Goal: Information Seeking & Learning: Learn about a topic

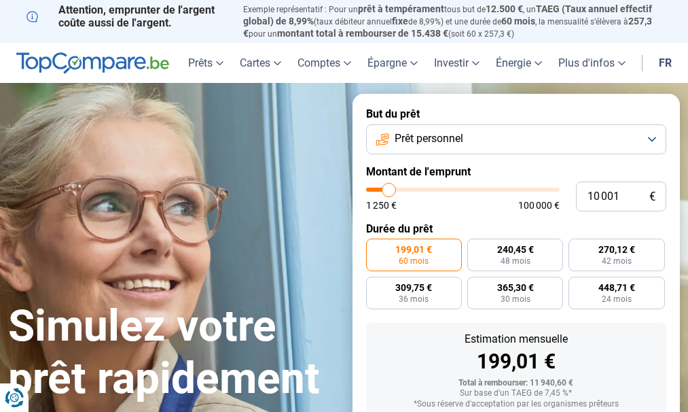
type input "7 000"
type input "7000"
type input "7 750"
type input "7750"
type input "8 000"
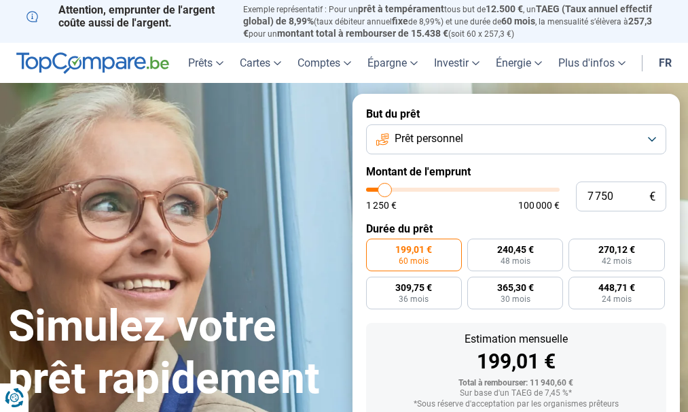
type input "8000"
type input "8 500"
type input "8500"
type input "8 750"
type input "8750"
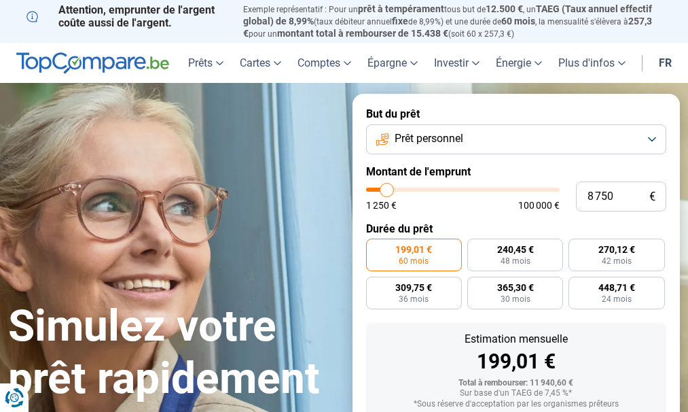
type input "10 000"
type input "10000"
type input "10 250"
type input "10250"
type input "11 000"
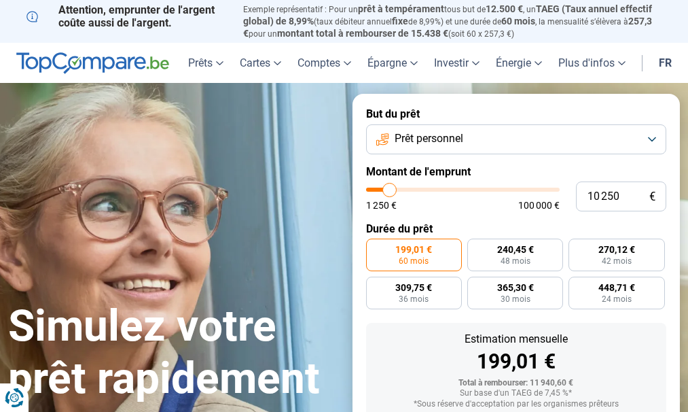
type input "11000"
type input "11 500"
type input "11500"
type input "11 750"
type input "11750"
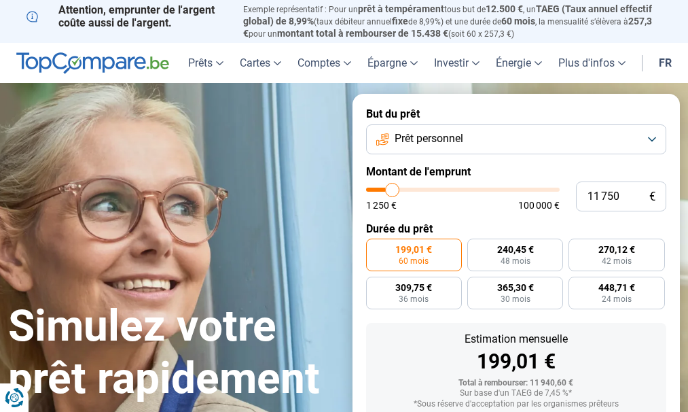
type input "12 250"
type input "12250"
type input "12 500"
type input "12500"
type input "13 250"
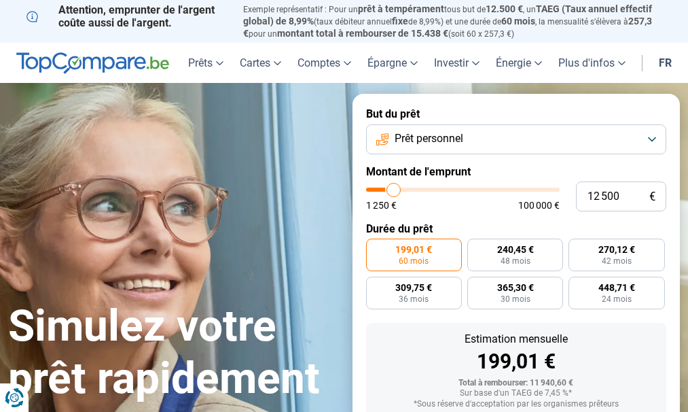
type input "13250"
type input "13 750"
type input "13750"
type input "14 500"
type input "14500"
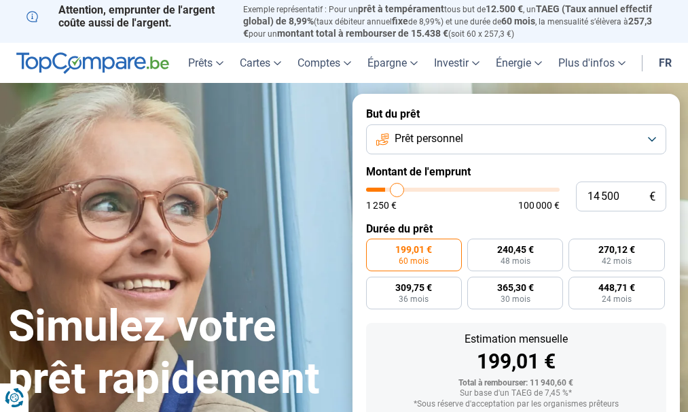
type input "14 750"
type input "14750"
type input "15 250"
type input "15250"
type input "16 000"
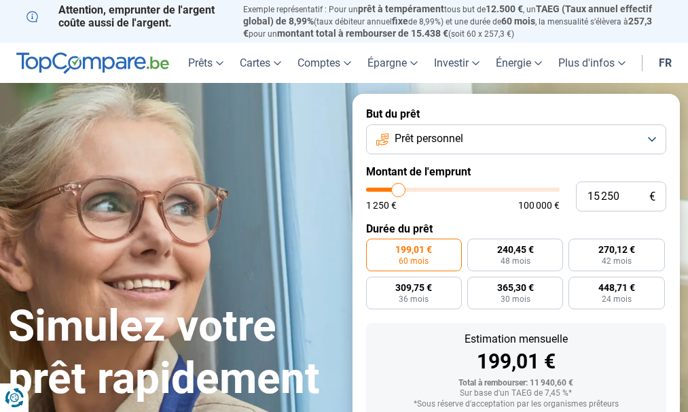
type input "16000"
type input "16 250"
type input "16250"
type input "17 000"
type input "17000"
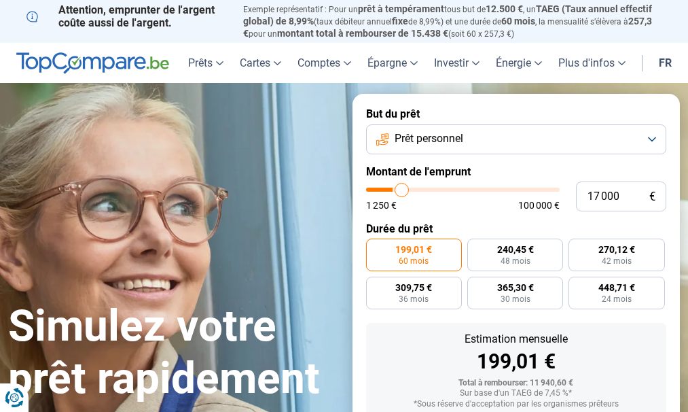
type input "17 750"
type input "17750"
type input "18 250"
type input "18250"
type input "18 500"
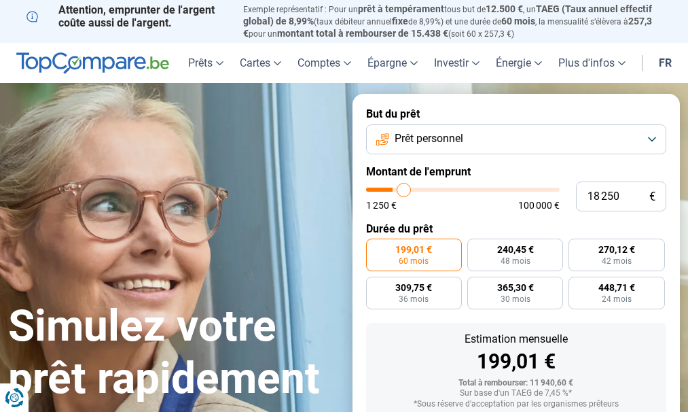
type input "18500"
type input "19 250"
type input "19250"
type input "19 750"
type input "19750"
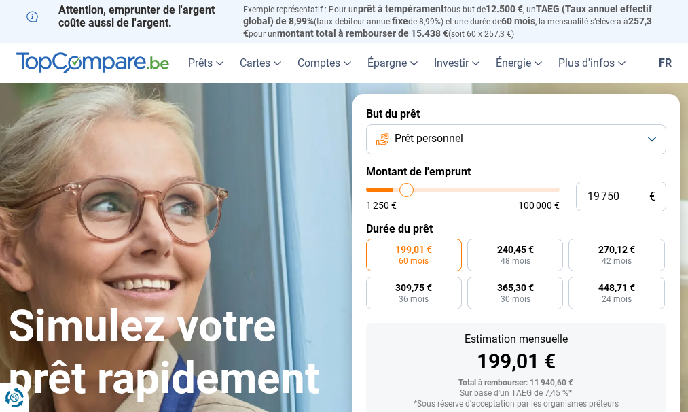
type input "20 500"
type input "20500"
type input "21 250"
type input "21250"
type input "22 000"
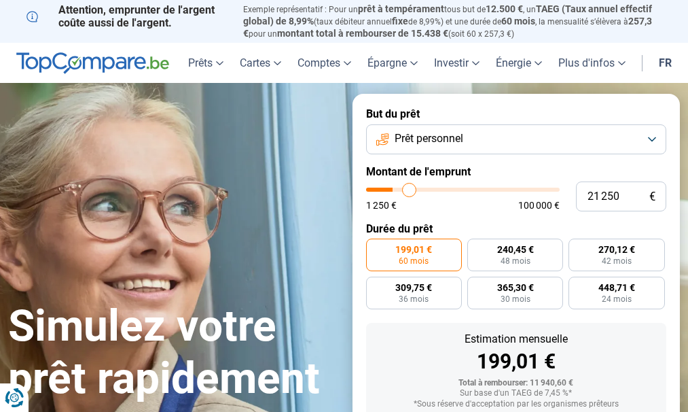
type input "22000"
type input "22 250"
type input "22250"
type input "23 000"
type input "23000"
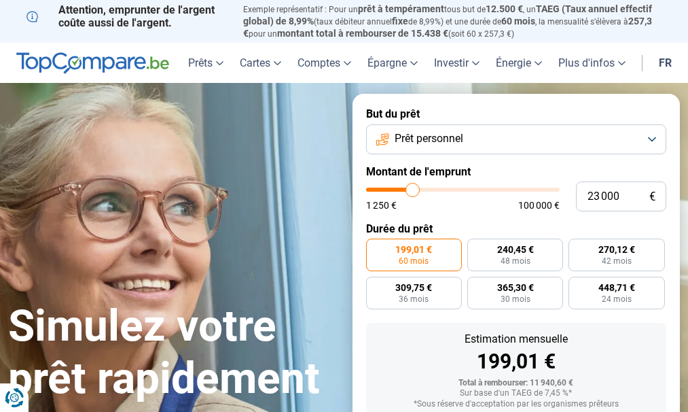
type input "23 750"
type input "23750"
type input "24 250"
type input "24250"
type input "25 000"
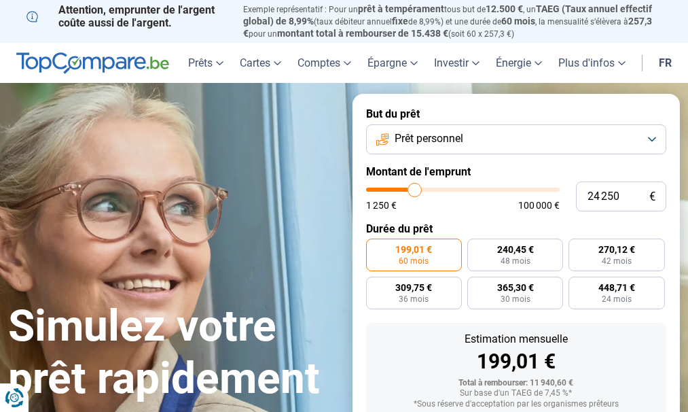
type input "25000"
type input "25 750"
type input "25750"
type input "26 750"
type input "26750"
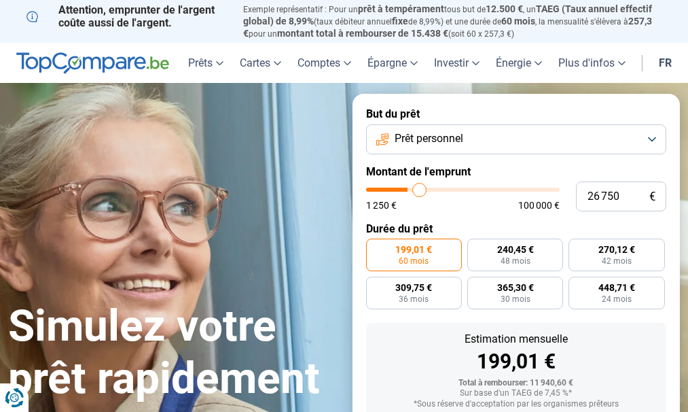
type input "28 000"
type input "28000"
type input "29 000"
type input "29000"
type input "29 750"
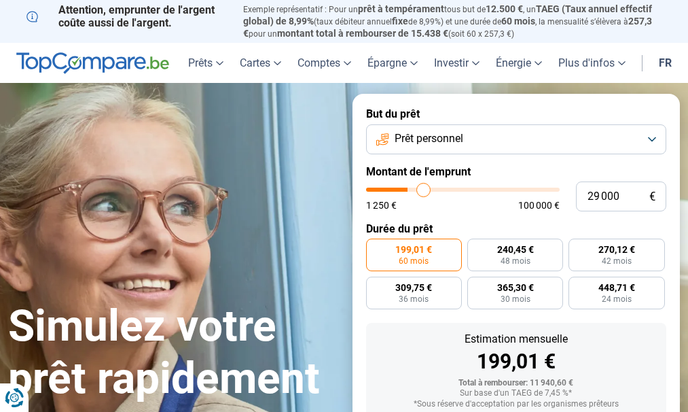
type input "29750"
type input "30 250"
type input "30250"
type input "31 000"
type input "31000"
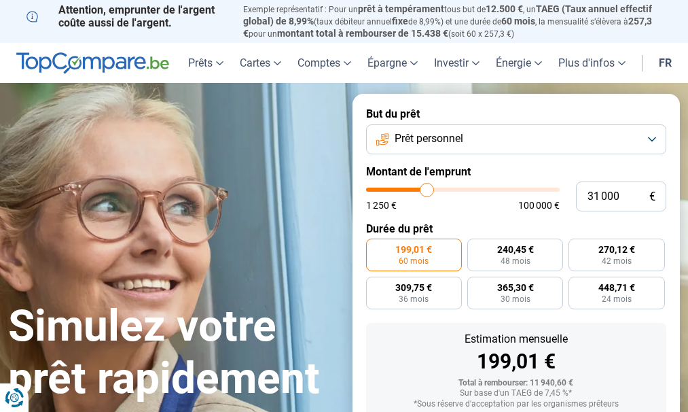
type input "31 250"
type input "31250"
type input "31 750"
type input "31750"
type input "32 000"
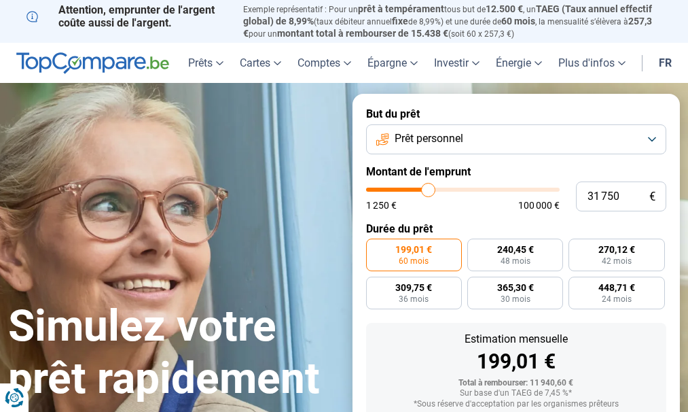
type input "32000"
type input "32 750"
type input "32750"
type input "33 250"
type input "33250"
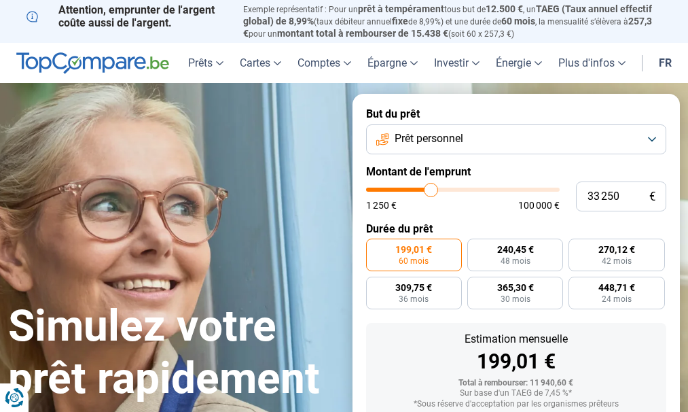
type input "33 500"
type input "33500"
type input "34 250"
type input "34250"
type input "34 750"
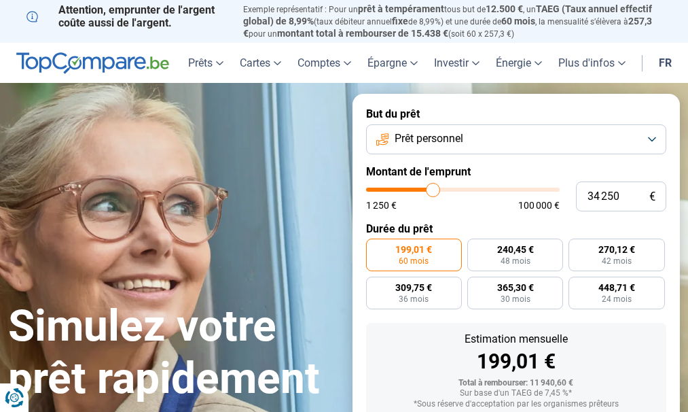
type input "34750"
type input "35 500"
type input "35500"
type input "35 750"
type input "35750"
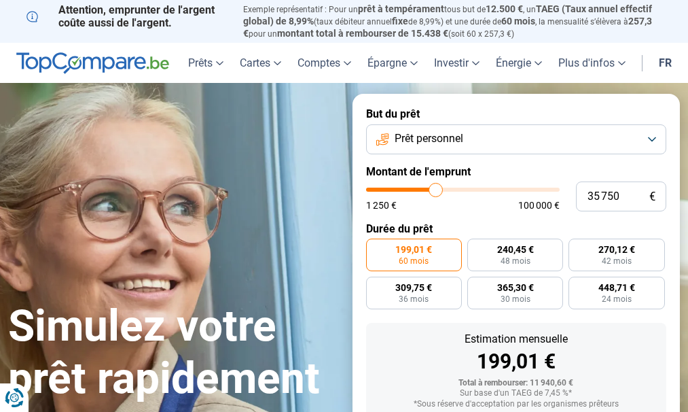
type input "36 250"
type input "36250"
type input "36 500"
type input "36500"
type input "36 250"
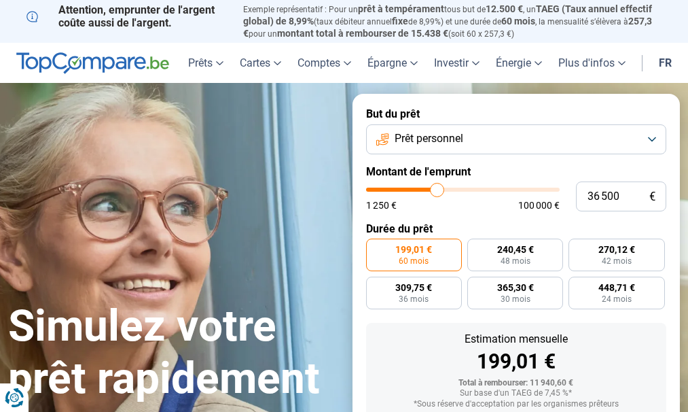
type input "36250"
type input "35 750"
type input "35750"
type input "35 500"
type input "35500"
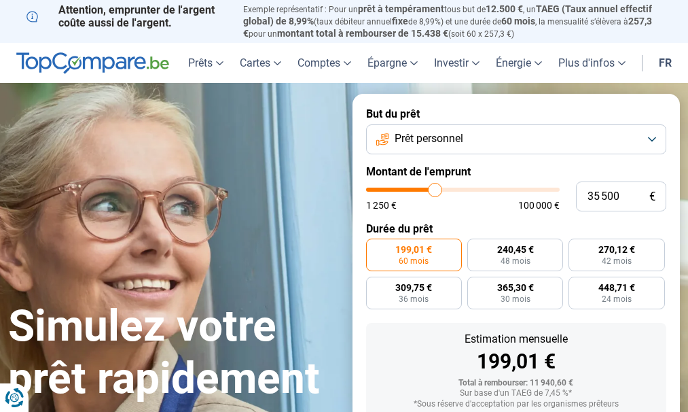
type input "35 000"
type input "35000"
type input "34 750"
type input "34750"
type input "34 250"
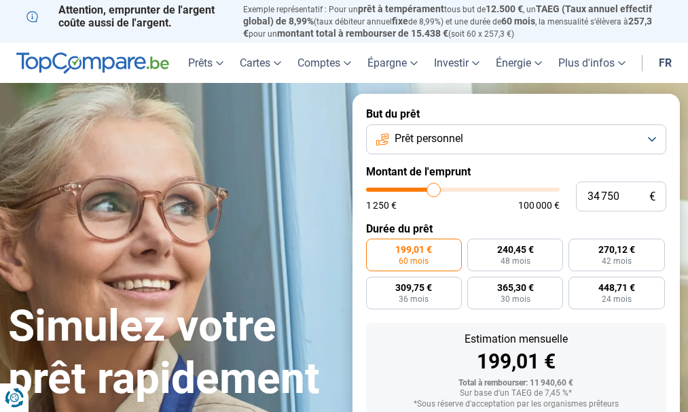
type input "34250"
type input "33 500"
type input "33500"
type input "32 750"
type input "32750"
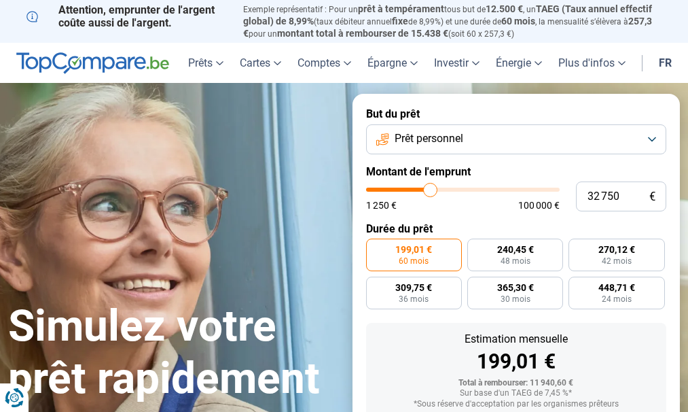
type input "32 500"
type input "32500"
type input "31 750"
type input "31750"
type input "30 500"
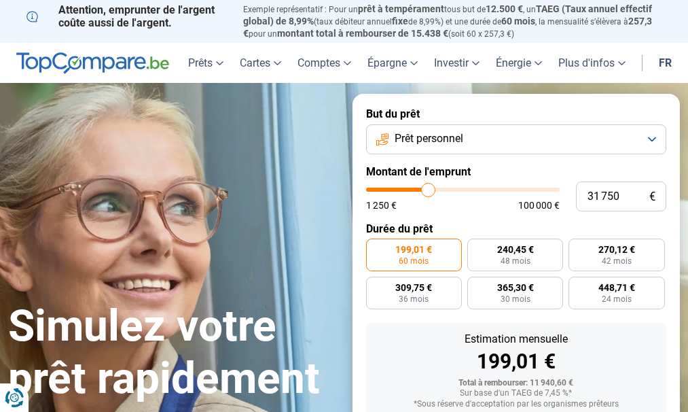
type input "30500"
type input "30 250"
type input "30250"
type input "29 500"
type input "29500"
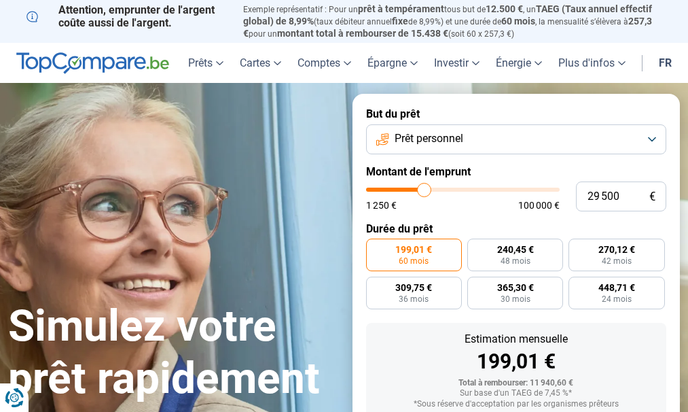
type input "28 750"
type input "28750"
type input "28 000"
type input "28000"
type input "27 250"
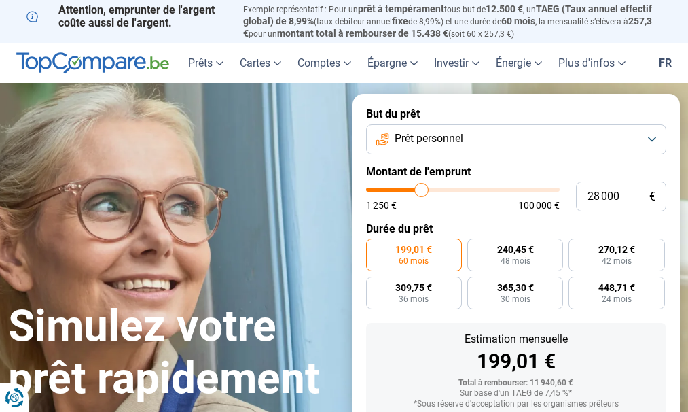
type input "27250"
type input "26 750"
type input "26750"
type input "26 000"
type input "26000"
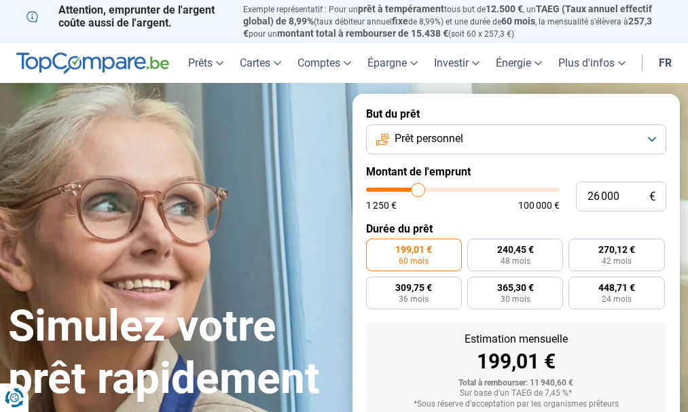
type input "25 250"
type input "25250"
type input "25 000"
type input "25000"
type input "24 250"
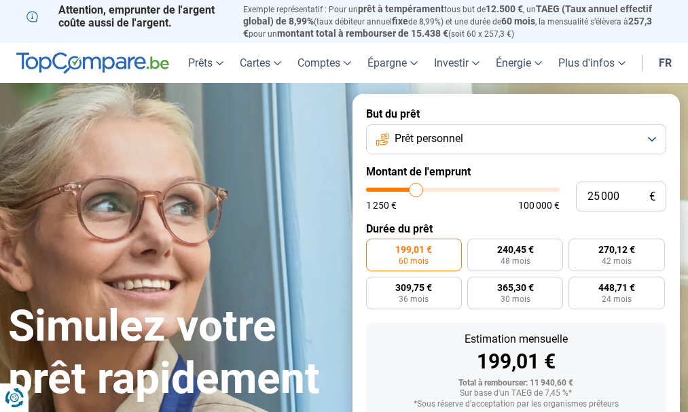
type input "24250"
type input "23 500"
type input "23500"
type input "23 000"
type input "23000"
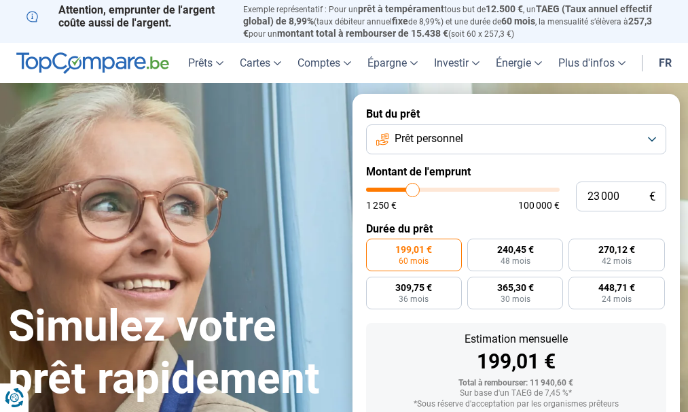
type input "22 250"
type input "22250"
type input "22 000"
type input "22000"
type input "21 500"
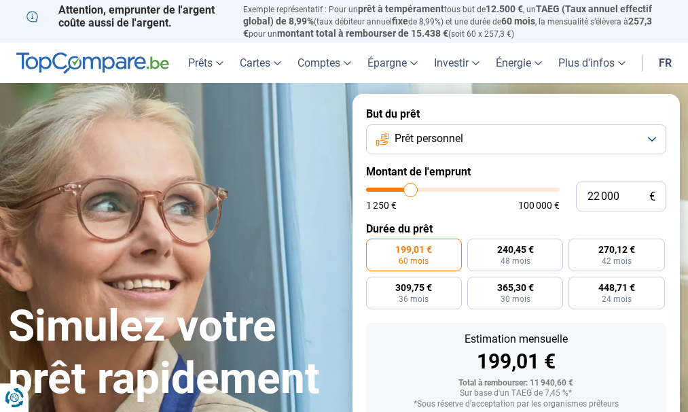
type input "21500"
type input "21 250"
type input "21250"
type input "20 500"
type input "20500"
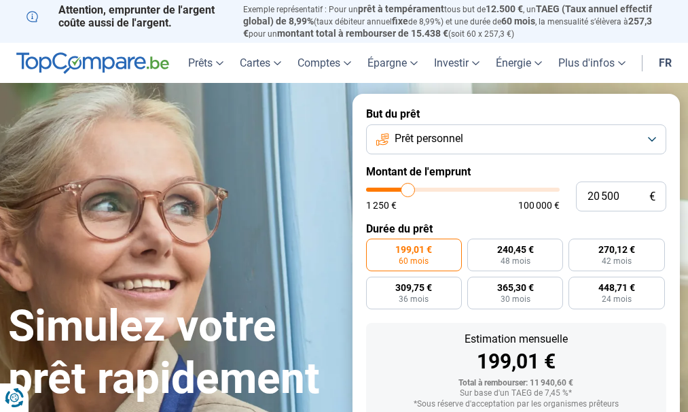
type input "20 000"
type input "20000"
type input "19 750"
type input "19750"
type input "19 000"
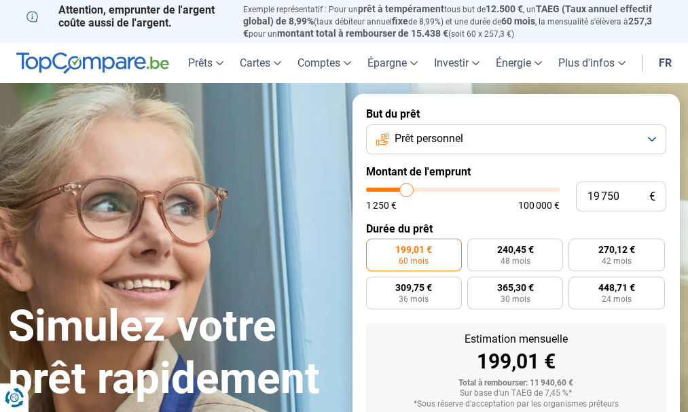
type input "19000"
type input "18 500"
type input "18500"
type input "18 250"
type input "18250"
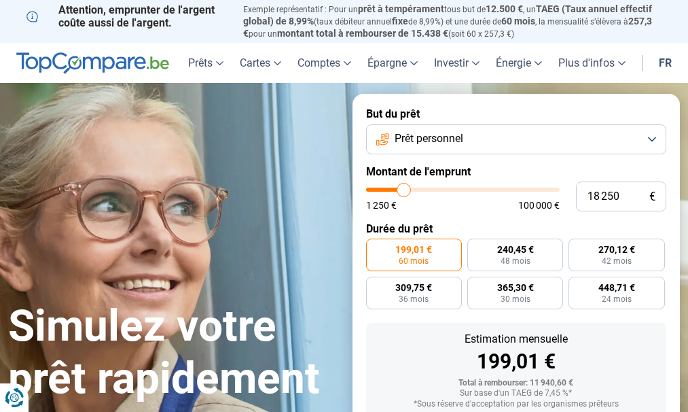
type input "17 500"
type input "17500"
type input "17 000"
type input "17000"
type input "16 750"
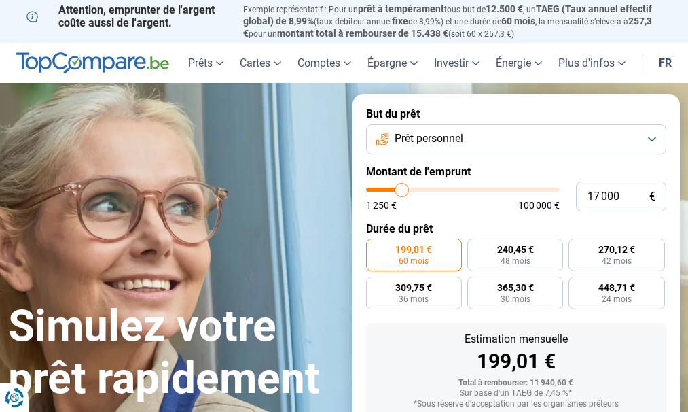
type input "16750"
type input "16 250"
type input "16250"
type input "16 000"
type input "16000"
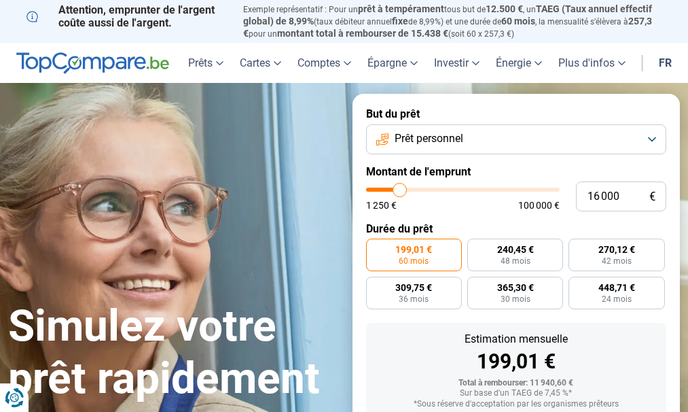
type input "15 500"
type input "15500"
type input "14 500"
type input "14500"
type input "14 000"
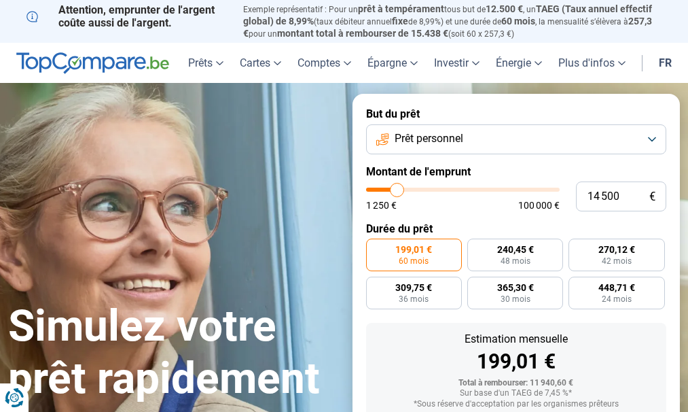
type input "14000"
type input "13 750"
type input "13750"
type input "13 250"
type input "13250"
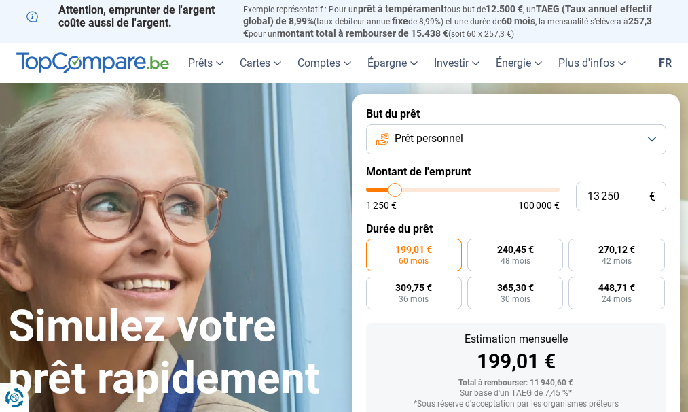
type input "12 500"
type input "12500"
type input "12 250"
type input "12250"
type input "11 750"
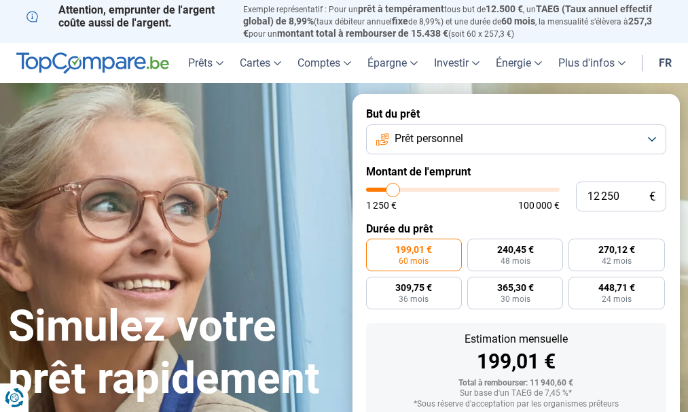
type input "11750"
type input "11 500"
type input "11500"
type input "10 750"
type input "10750"
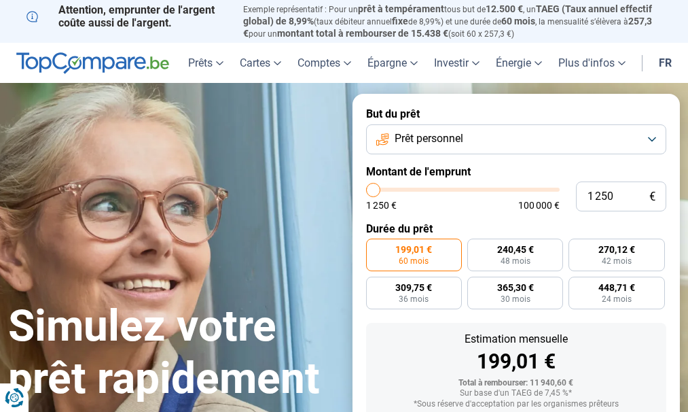
drag, startPoint x: 383, startPoint y: 188, endPoint x: 374, endPoint y: 190, distance: 9.7
click at [374, 190] on input "range" at bounding box center [463, 189] width 194 height 4
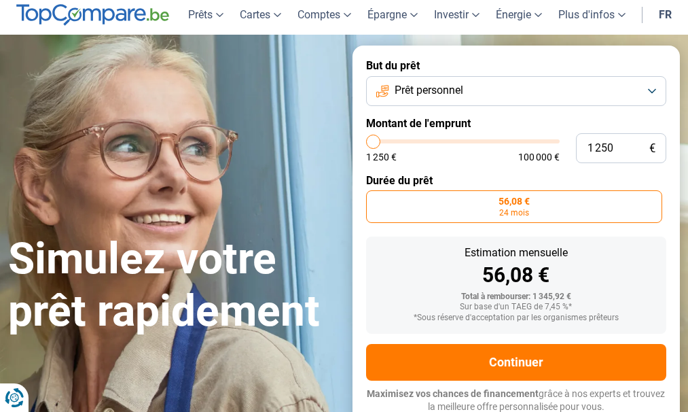
scroll to position [49, 0]
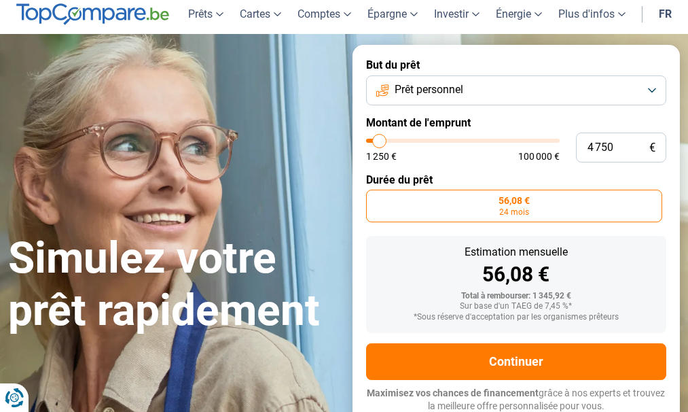
click at [380, 141] on input "range" at bounding box center [463, 141] width 194 height 4
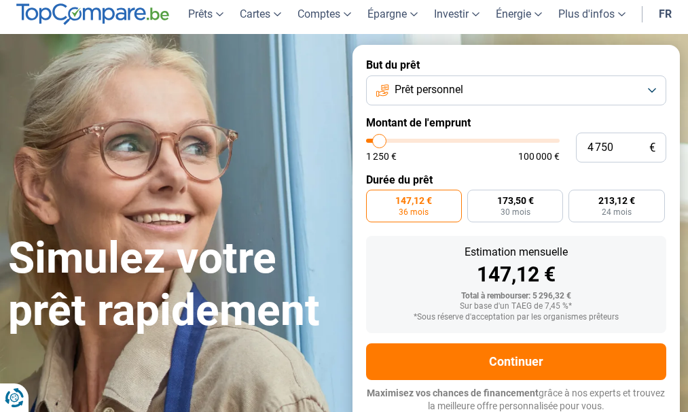
click at [380, 141] on input "range" at bounding box center [463, 141] width 194 height 4
click at [385, 143] on input "range" at bounding box center [463, 141] width 194 height 4
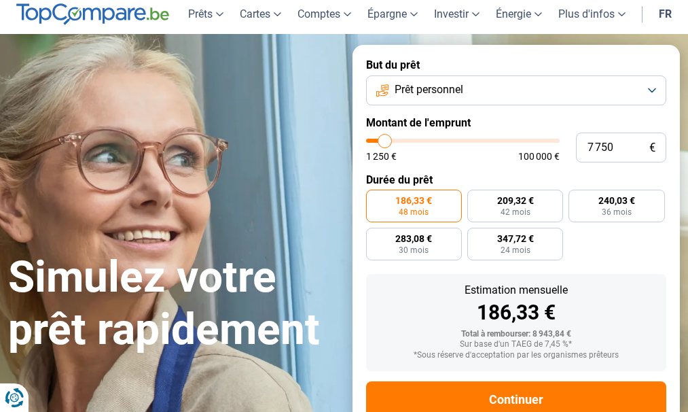
scroll to position [87, 0]
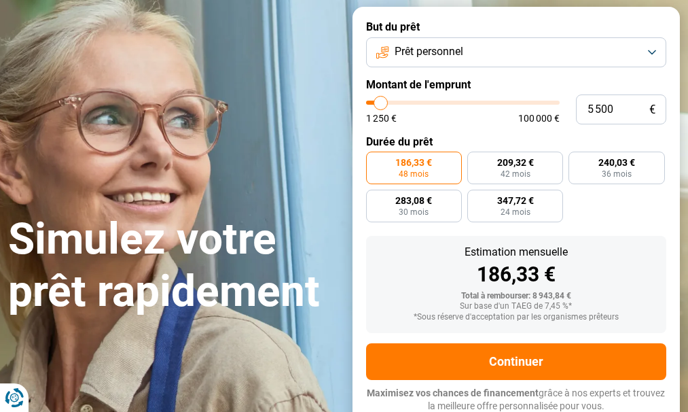
click at [381, 101] on input "range" at bounding box center [463, 103] width 194 height 4
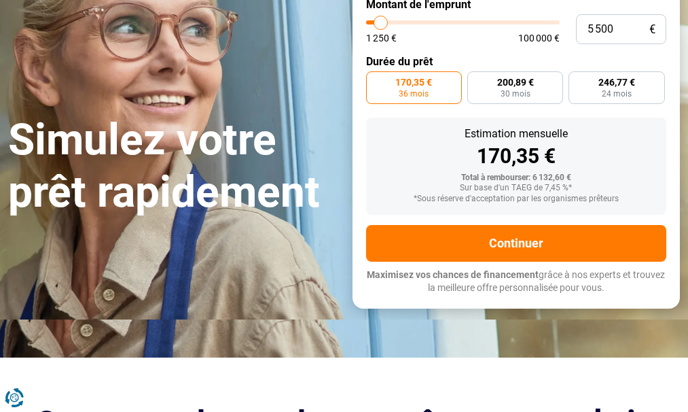
scroll to position [0, 0]
